Goal: Task Accomplishment & Management: Use online tool/utility

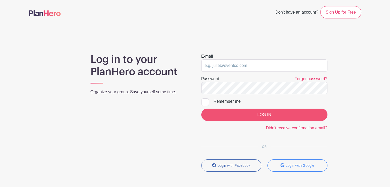
type input "rachelpedersen@bmpc.org"
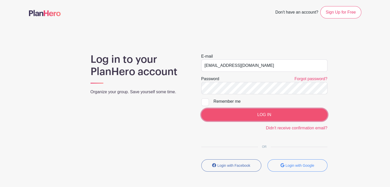
click at [252, 113] on input "LOG IN" at bounding box center [264, 115] width 126 height 12
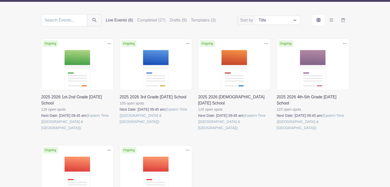
scroll to position [51, 0]
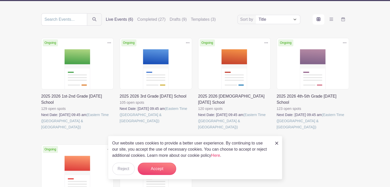
click at [41, 130] on link at bounding box center [41, 130] width 0 height 0
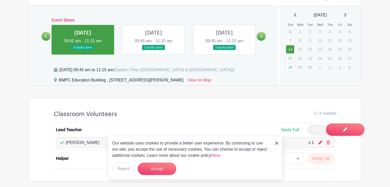
scroll to position [229, 0]
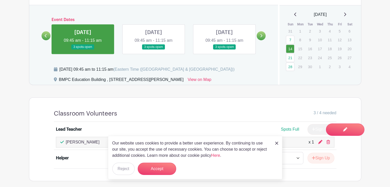
click at [275, 143] on div "Our website uses cookies to provide a better user experience. By continuing to …" at bounding box center [195, 158] width 174 height 44
click at [276, 143] on img at bounding box center [276, 143] width 3 height 3
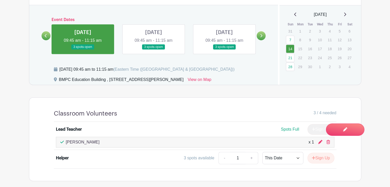
click at [154, 50] on link at bounding box center [154, 50] width 0 height 0
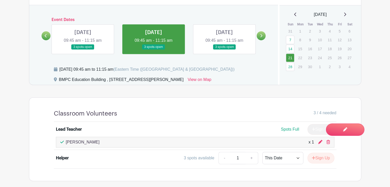
click at [224, 50] on link at bounding box center [224, 50] width 0 height 0
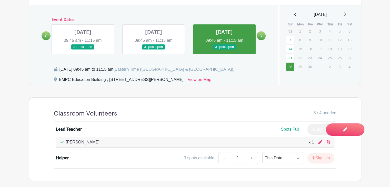
click at [261, 34] on icon at bounding box center [262, 35] width 2 height 3
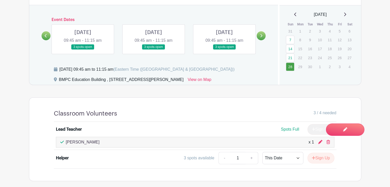
click at [262, 36] on icon at bounding box center [262, 35] width 2 height 3
click at [46, 35] on icon at bounding box center [46, 36] width 2 height 4
